Goal: Navigation & Orientation: Find specific page/section

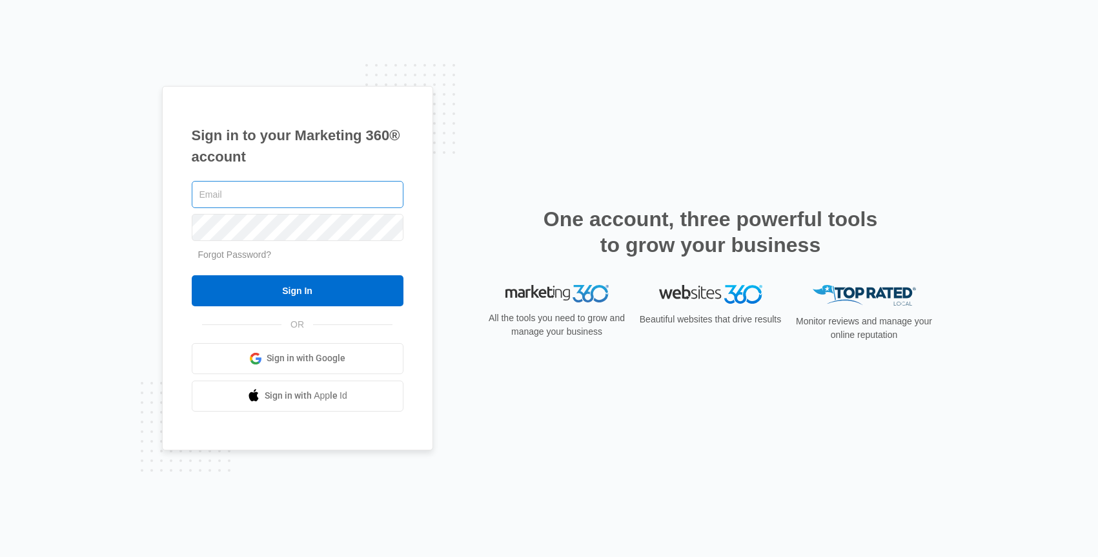
click at [262, 195] on input "text" at bounding box center [298, 194] width 212 height 27
type input "[PERSON_NAME][EMAIL_ADDRESS][PERSON_NAME][DOMAIN_NAME]"
click at [192, 275] on input "Sign In" at bounding box center [298, 290] width 212 height 31
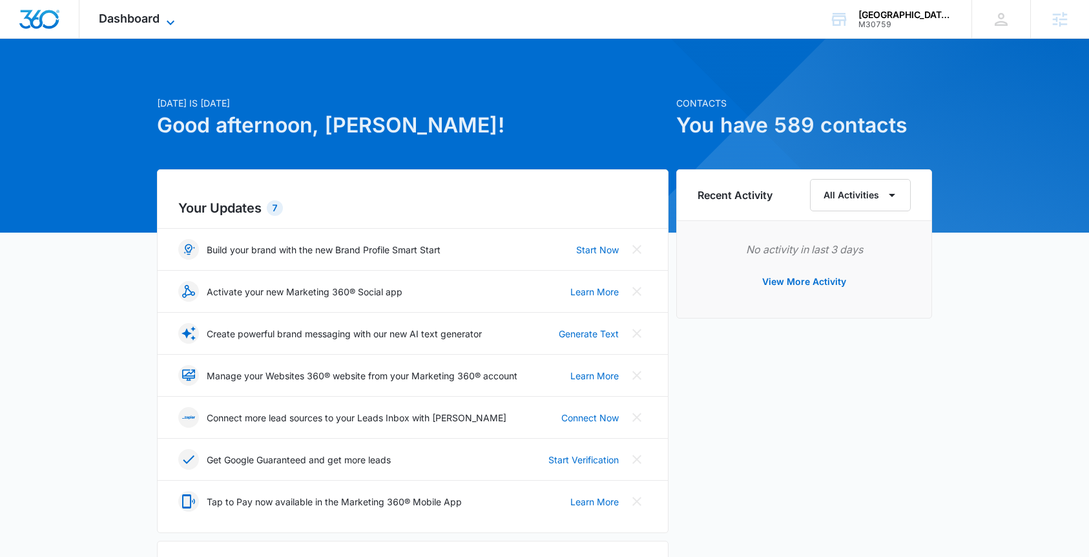
click at [140, 15] on span "Dashboard" at bounding box center [129, 19] width 61 height 14
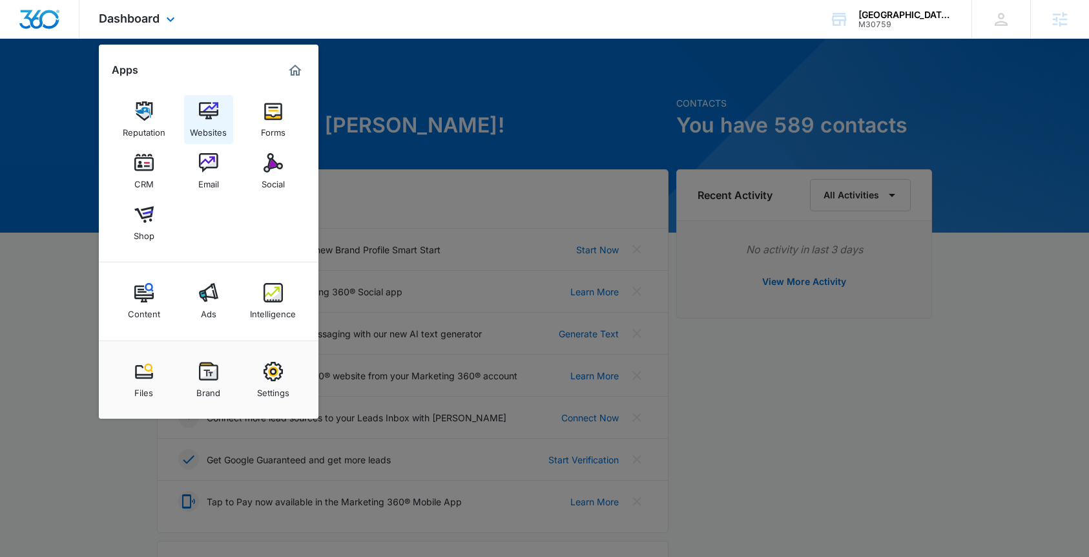
click at [209, 117] on img at bounding box center [208, 110] width 19 height 19
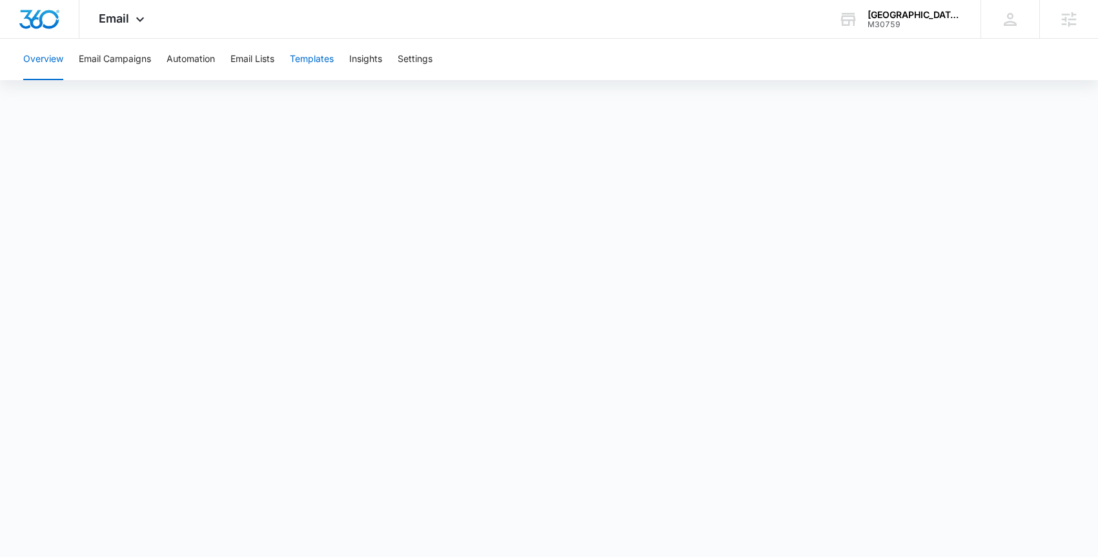
click at [322, 60] on button "Templates" at bounding box center [312, 59] width 44 height 41
click at [268, 60] on button "Email Lists" at bounding box center [253, 59] width 44 height 41
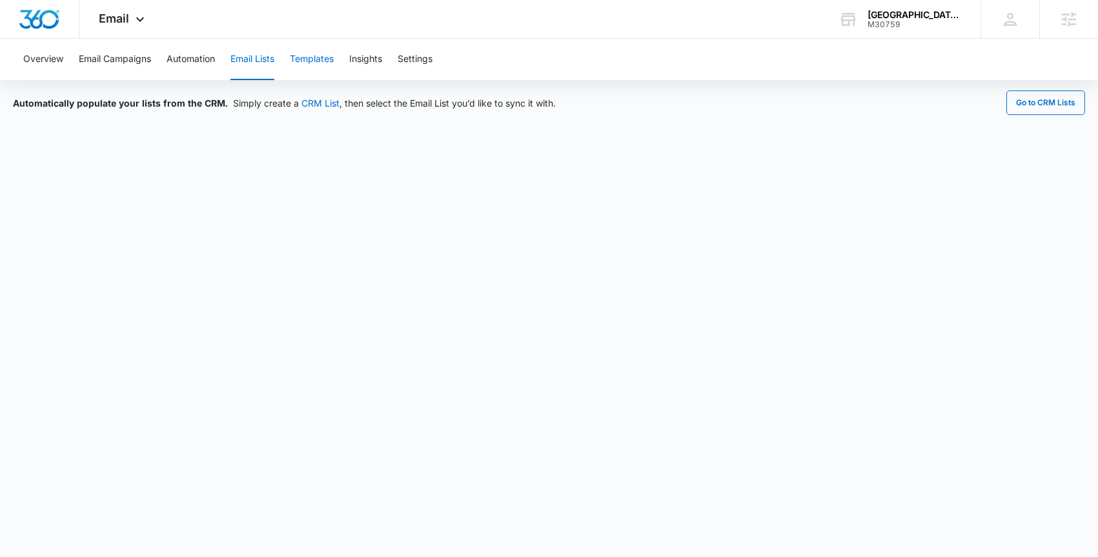
click at [314, 60] on button "Templates" at bounding box center [312, 59] width 44 height 41
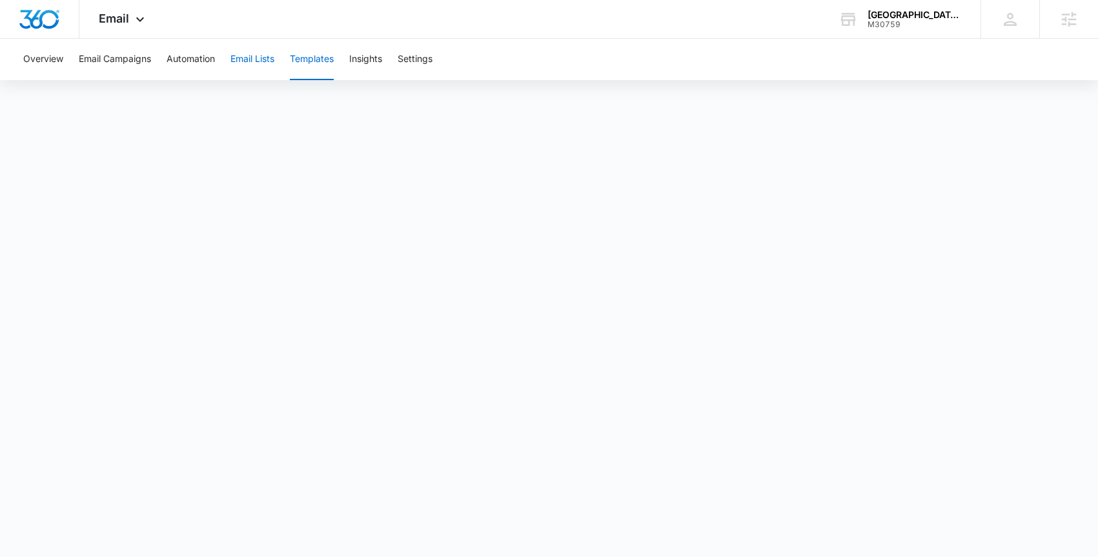
click at [260, 63] on button "Email Lists" at bounding box center [253, 59] width 44 height 41
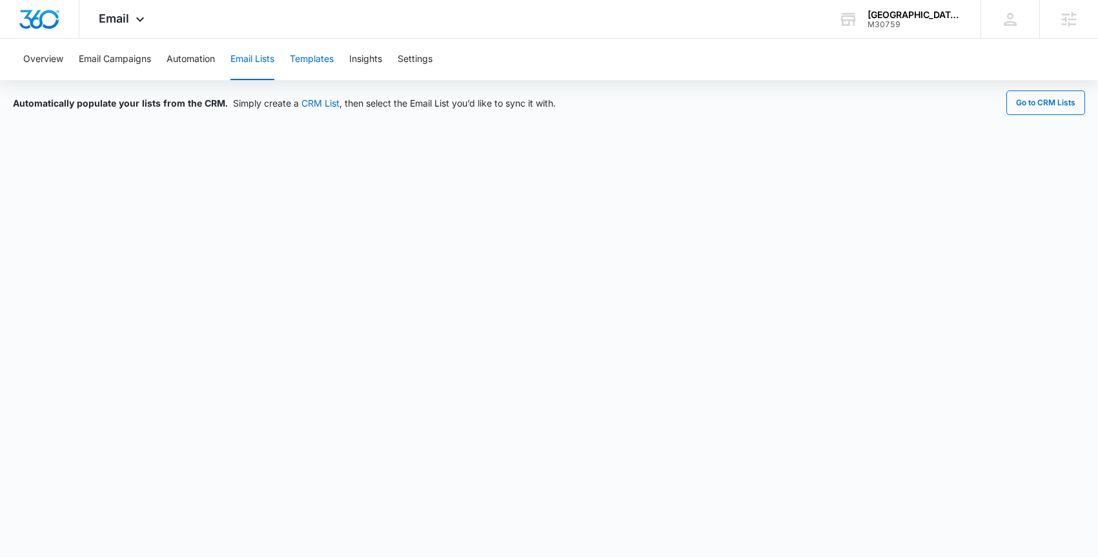
click at [314, 56] on button "Templates" at bounding box center [312, 59] width 44 height 41
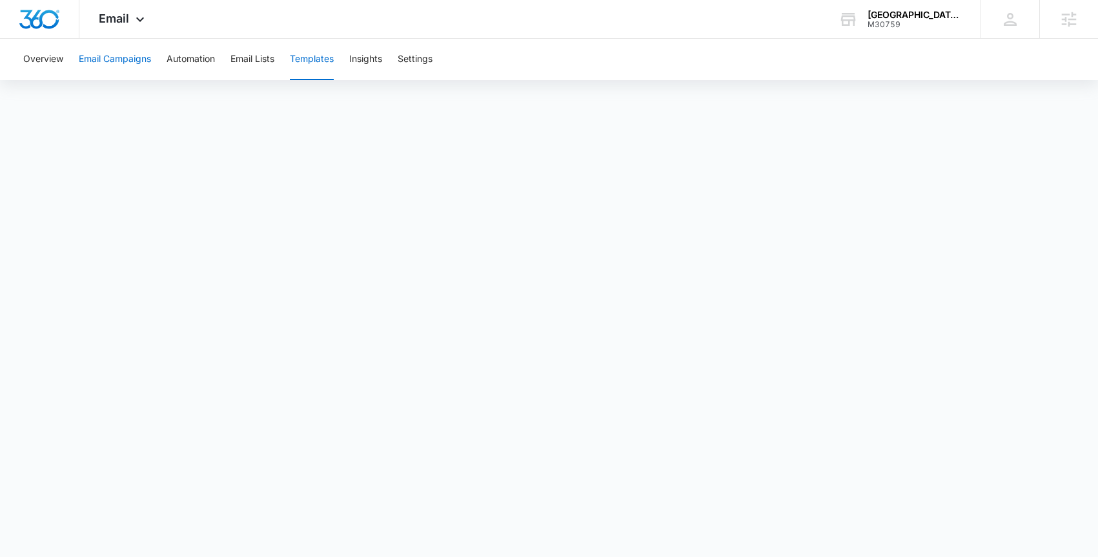
click at [106, 63] on button "Email Campaigns" at bounding box center [115, 59] width 72 height 41
